Goal: Task Accomplishment & Management: Use online tool/utility

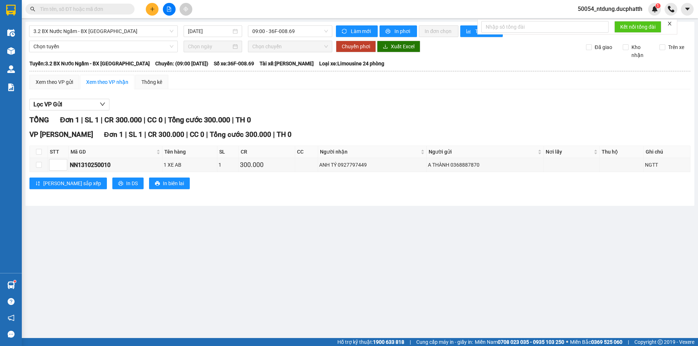
click at [175, 13] on div at bounding box center [169, 9] width 54 height 13
click at [171, 10] on icon "file-add" at bounding box center [168, 9] width 5 height 5
click at [134, 35] on span "3.2 BX Nước Ngầm - BX [GEOGRAPHIC_DATA]" at bounding box center [103, 31] width 140 height 11
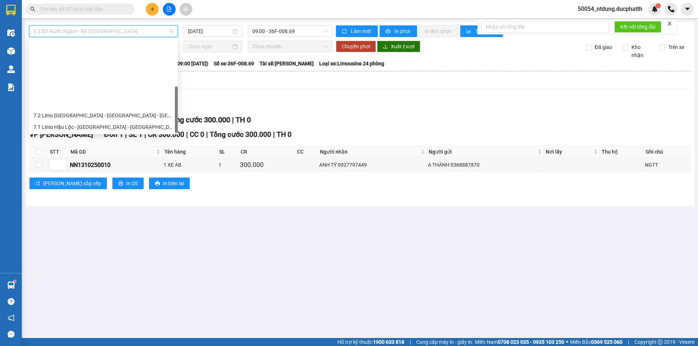
click at [103, 181] on div "1.2 BX Nước Ngầm - BX Phía Tây" at bounding box center [103, 185] width 140 height 8
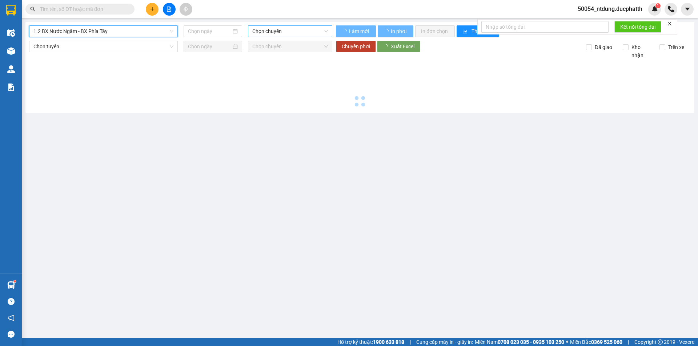
click at [296, 32] on span "Chọn chuyến" at bounding box center [290, 31] width 76 height 11
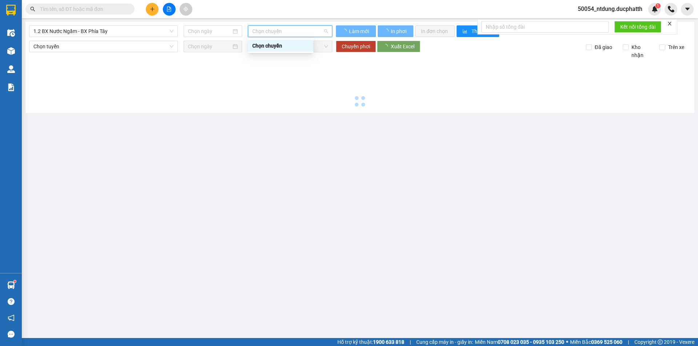
type input "[DATE]"
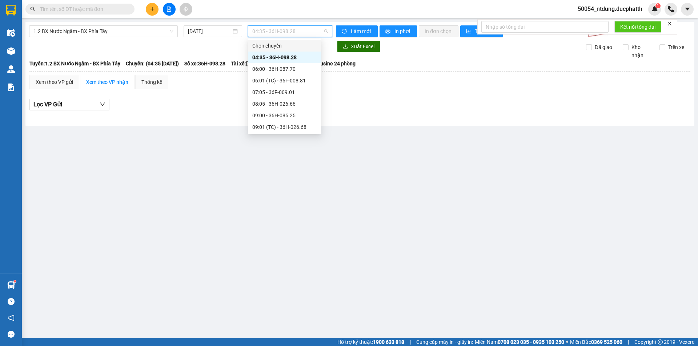
click at [291, 31] on span "04:35 - 36H-098.28" at bounding box center [290, 31] width 76 height 11
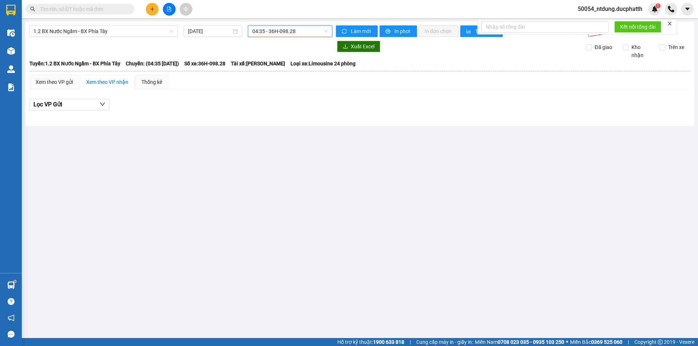
click at [288, 33] on span "04:35 - 36H-098.28" at bounding box center [290, 31] width 76 height 11
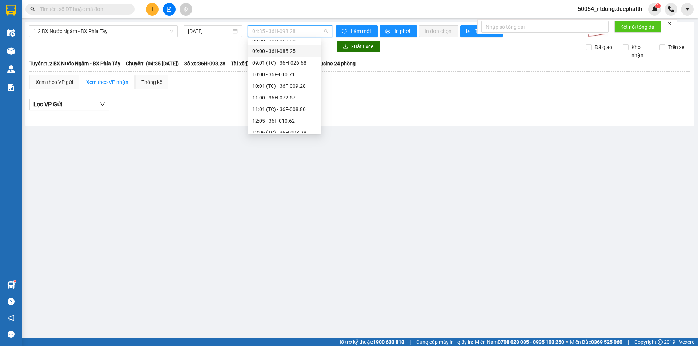
scroll to position [73, 0]
click at [281, 65] on div "10:00 - 36F-010.71" at bounding box center [284, 66] width 65 height 8
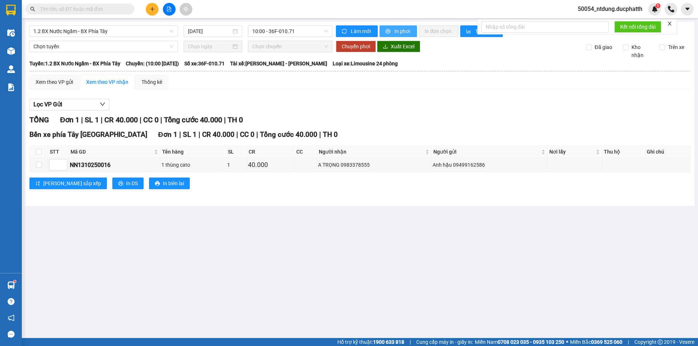
click at [393, 27] on button "In phơi" at bounding box center [397, 31] width 37 height 12
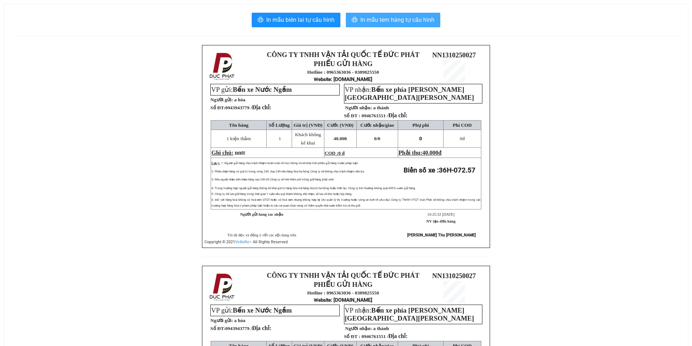
click at [393, 22] on span "In mẫu tem hàng tự cấu hình" at bounding box center [397, 19] width 74 height 9
click at [403, 19] on span "In mẫu tem hàng tự cấu hình" at bounding box center [397, 19] width 74 height 9
